Goal: Information Seeking & Learning: Learn about a topic

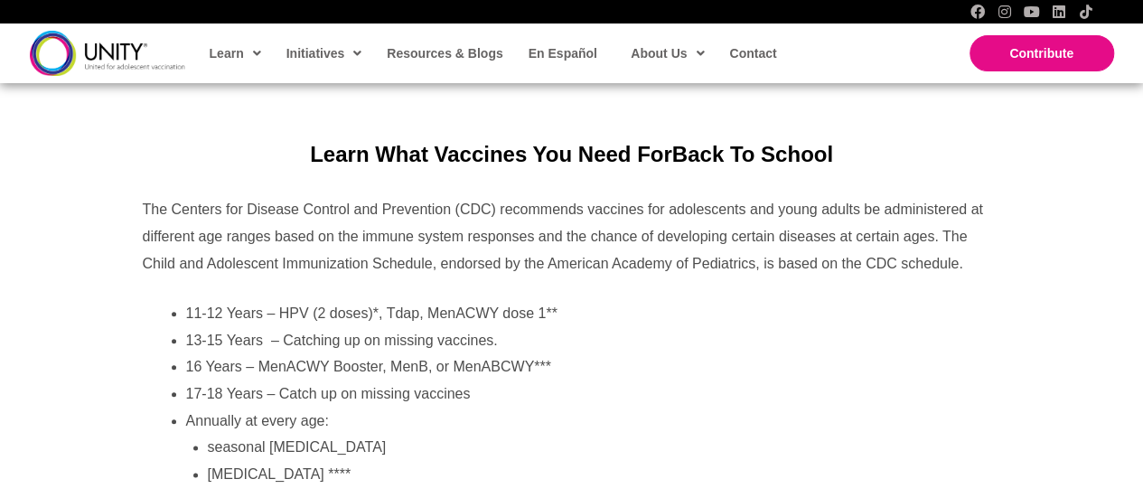
scroll to position [723, 0]
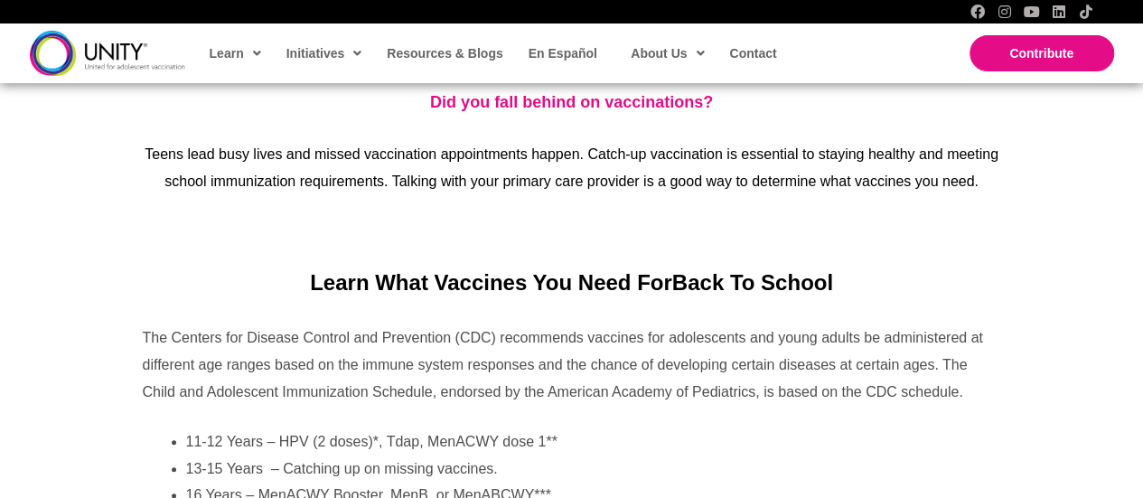
click at [79, 55] on img at bounding box center [107, 53] width 155 height 44
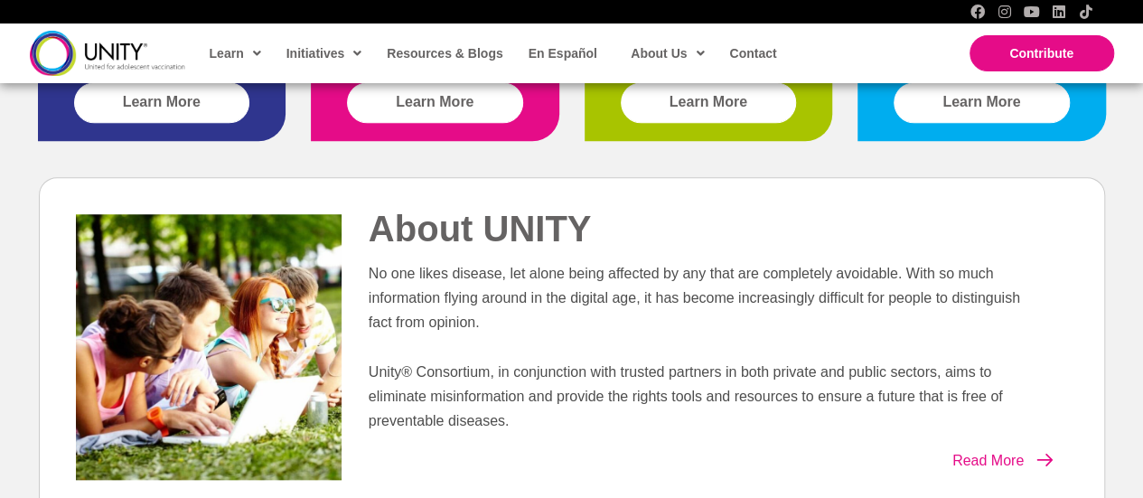
scroll to position [723, 0]
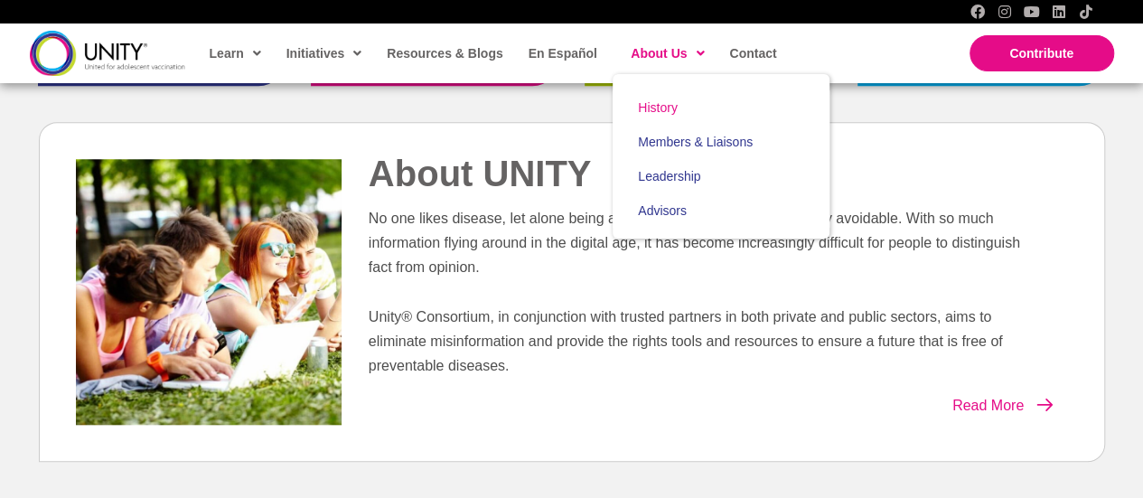
click at [647, 97] on link "History" at bounding box center [720, 107] width 217 height 34
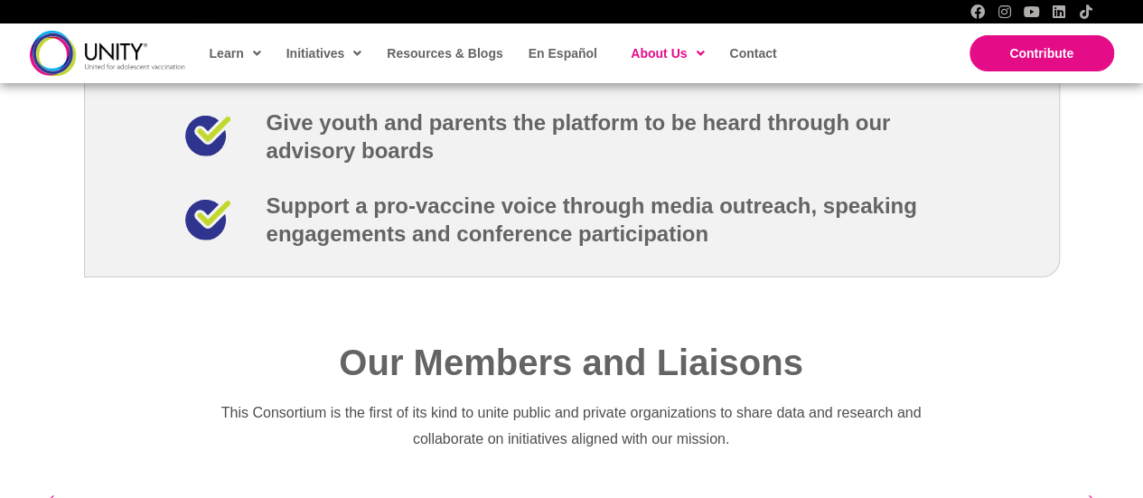
scroll to position [2870, 0]
